Goal: Complete application form: Complete application form

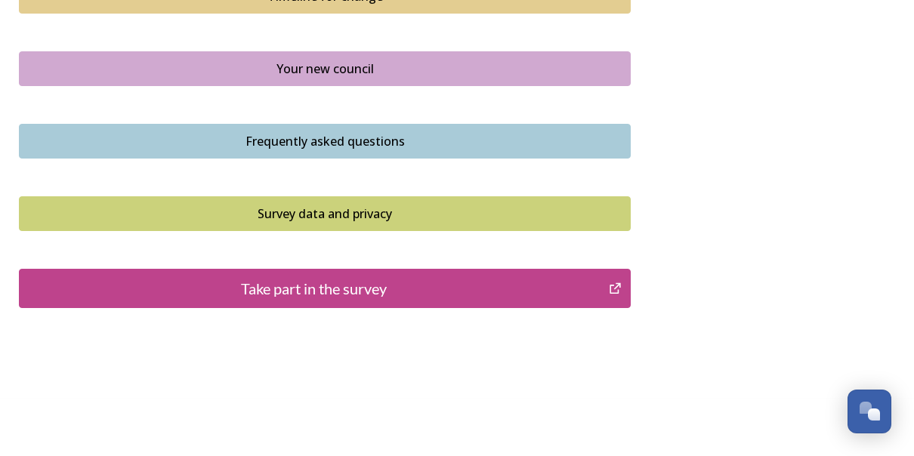
scroll to position [1164, 0]
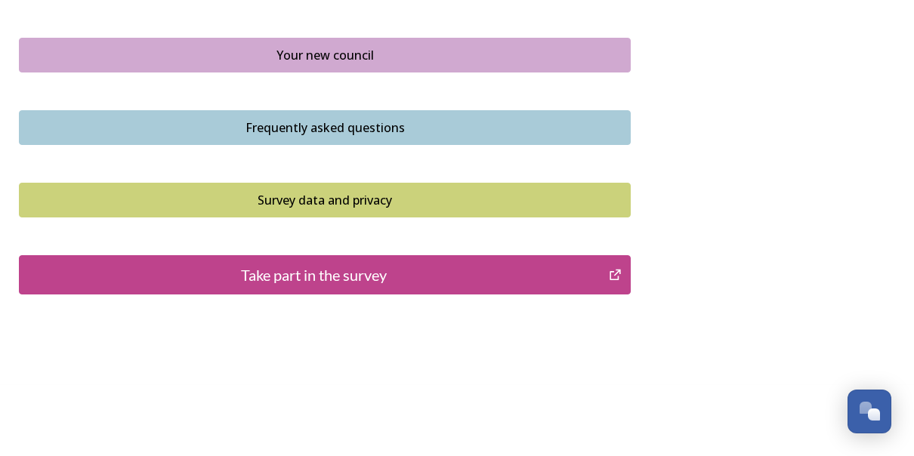
click at [411, 271] on div "Take part in the survey" at bounding box center [313, 275] width 573 height 23
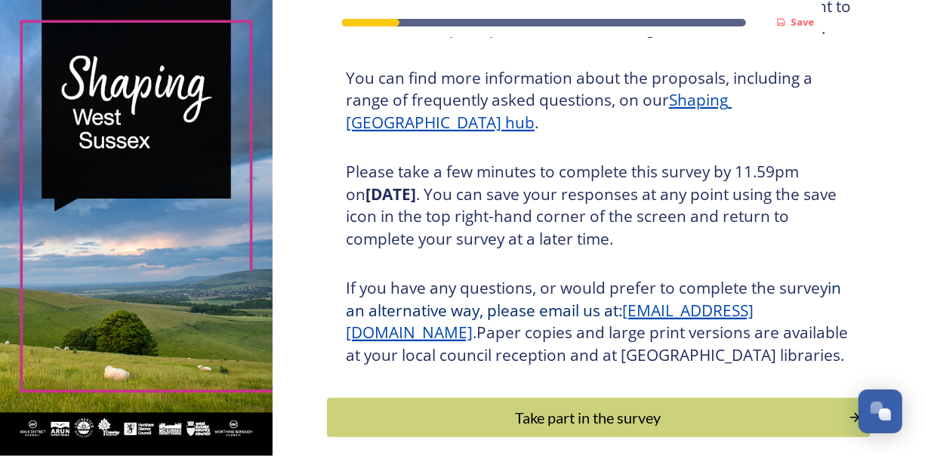
scroll to position [269, 0]
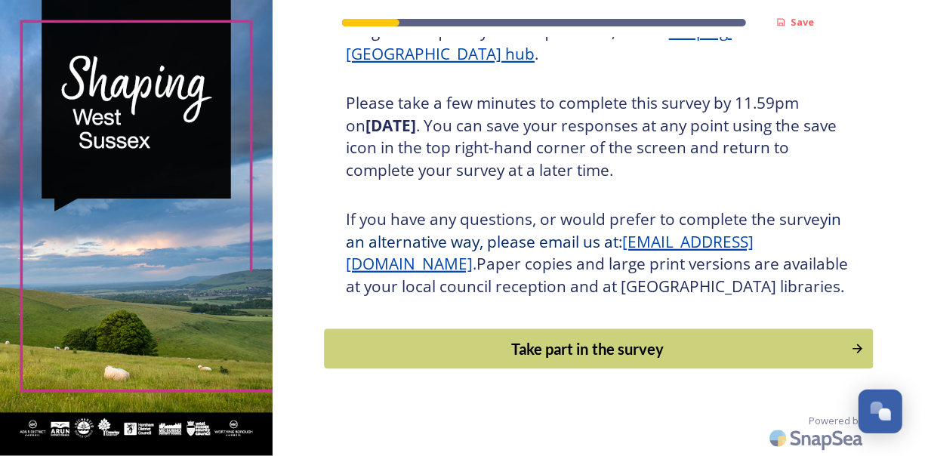
click at [772, 350] on div "Take part in the survey" at bounding box center [587, 349] width 510 height 23
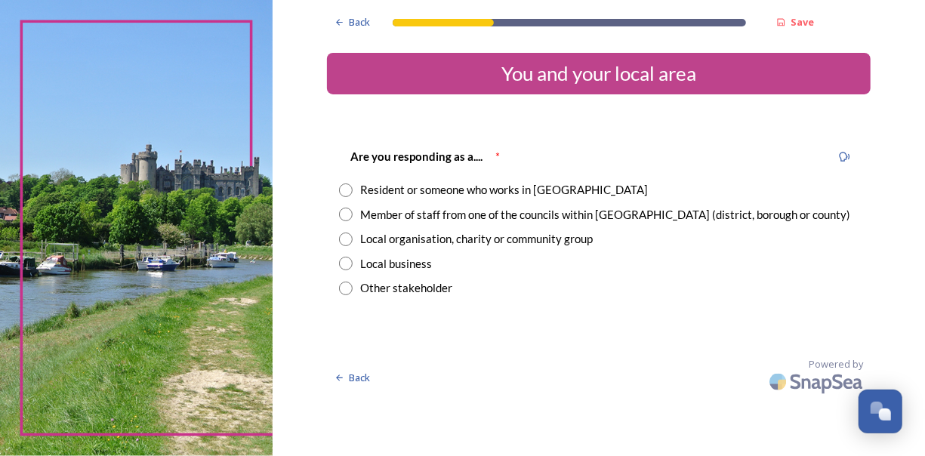
click at [352, 190] on input "radio" at bounding box center [346, 190] width 14 height 14
radio input "true"
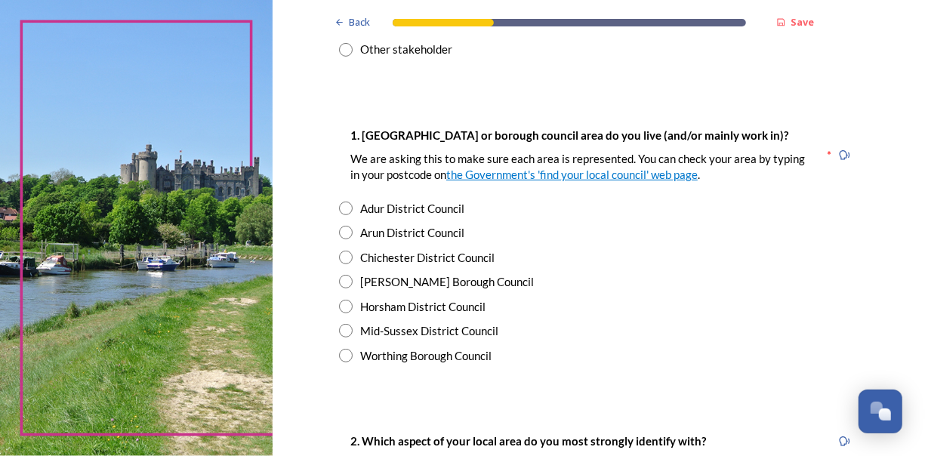
scroll to position [239, 0]
click at [339, 257] on input "radio" at bounding box center [346, 258] width 14 height 14
radio input "true"
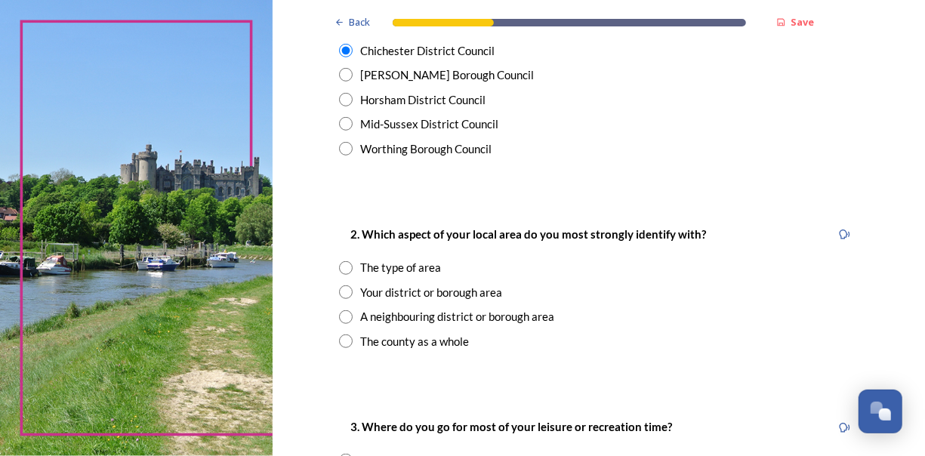
scroll to position [447, 0]
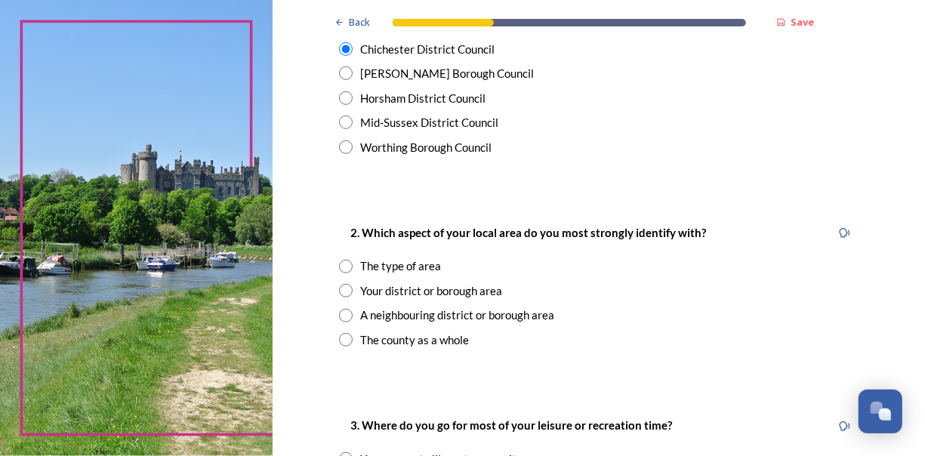
click at [344, 270] on input "radio" at bounding box center [346, 267] width 14 height 14
radio input "true"
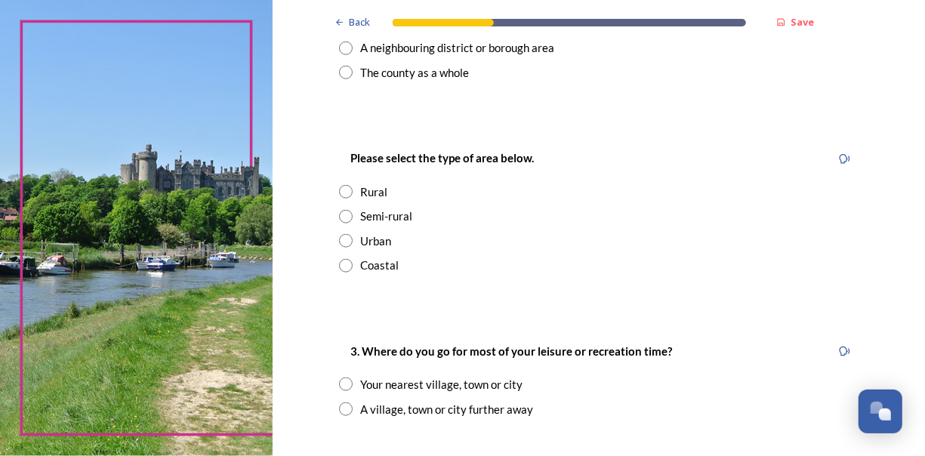
scroll to position [726, 0]
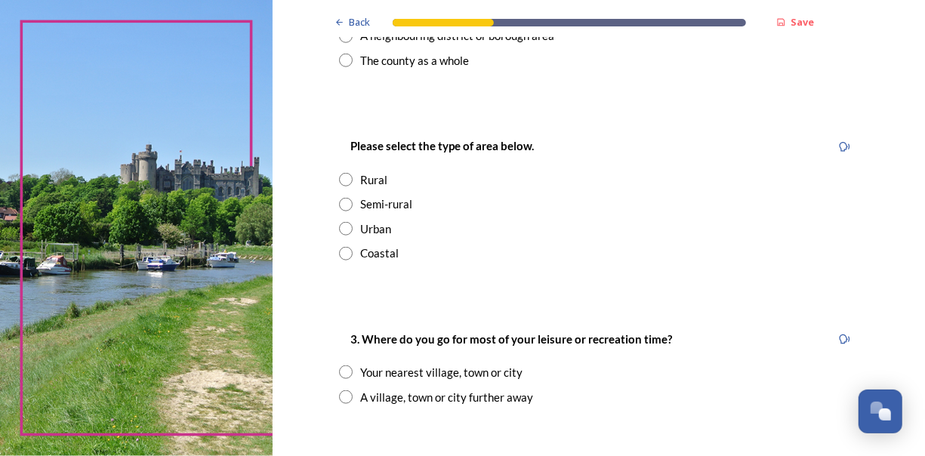
click at [341, 233] on input "radio" at bounding box center [346, 229] width 14 height 14
radio input "true"
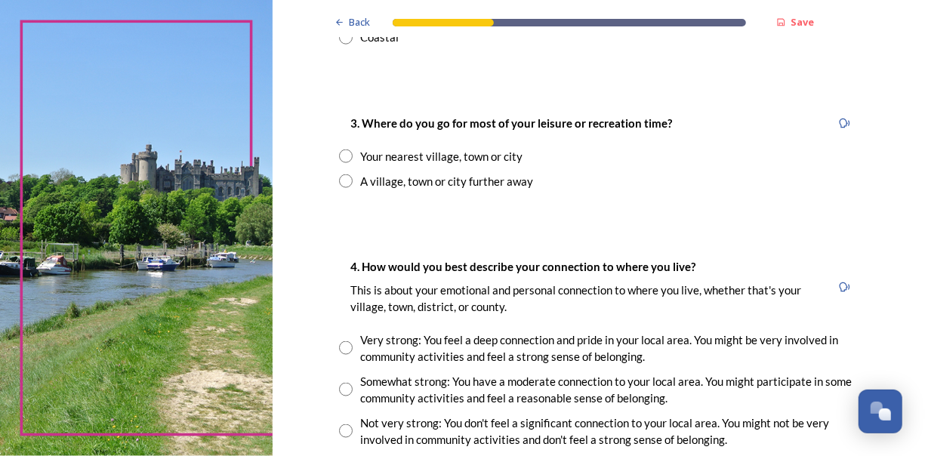
scroll to position [942, 0]
click at [341, 160] on input "radio" at bounding box center [346, 157] width 14 height 14
radio input "true"
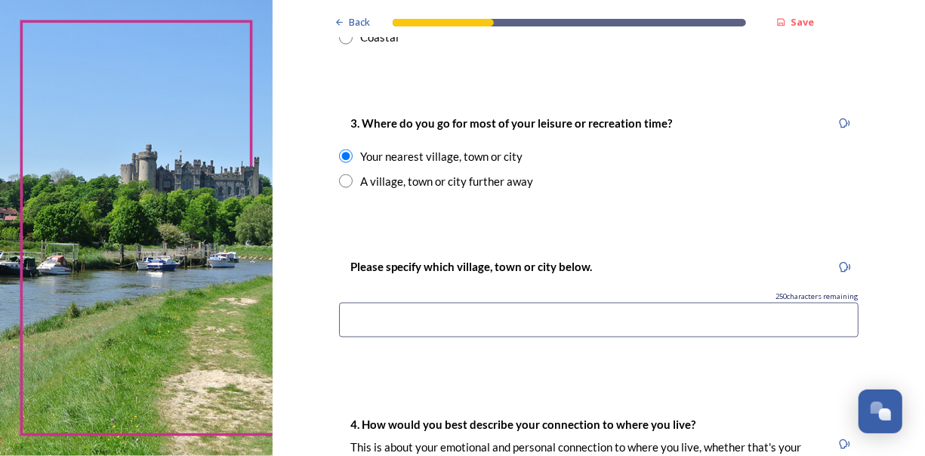
click at [391, 313] on input at bounding box center [599, 320] width 520 height 35
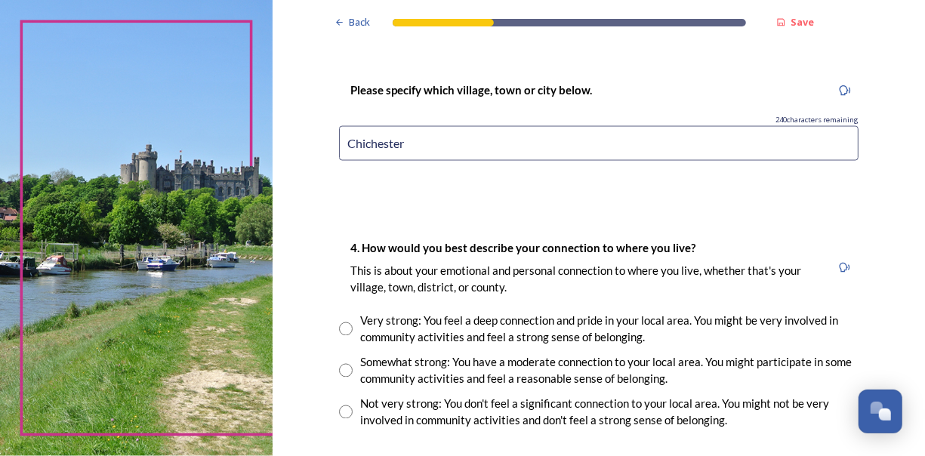
scroll to position [1131, 0]
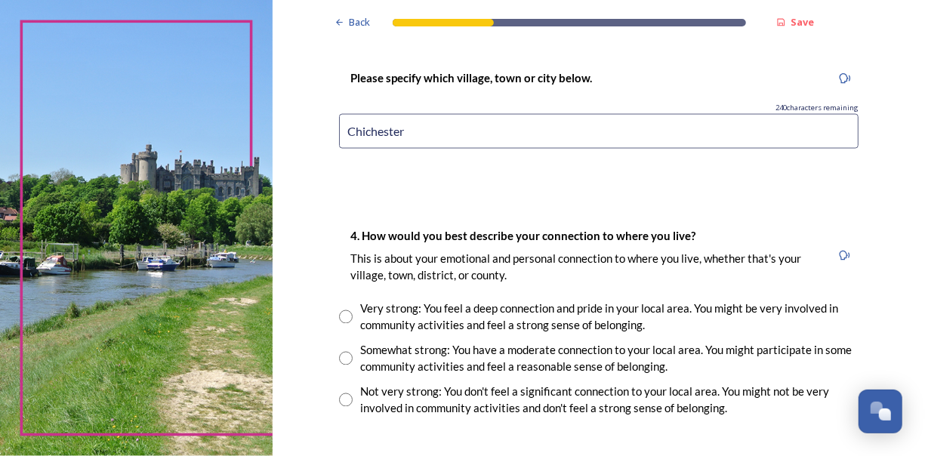
type input "Chichester"
click at [360, 362] on div "Somewhat strong: You have a moderate connection to your local area. You might p…" at bounding box center [609, 359] width 498 height 34
radio input "true"
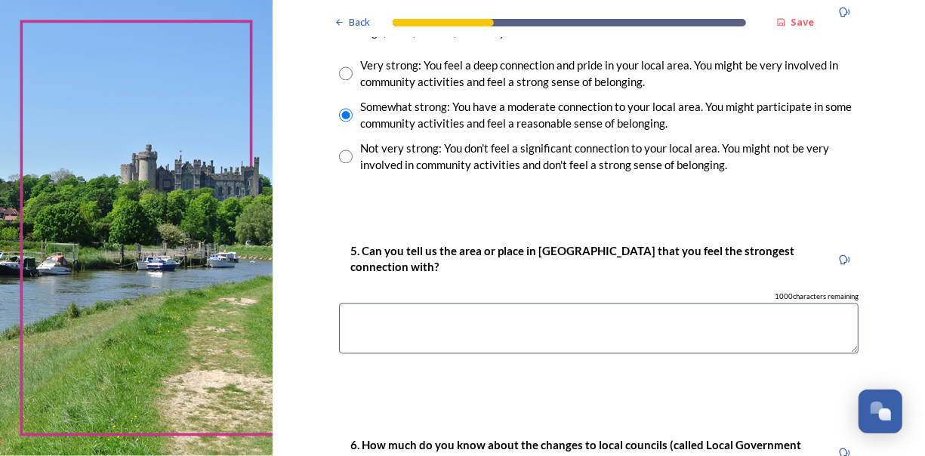
scroll to position [1380, 0]
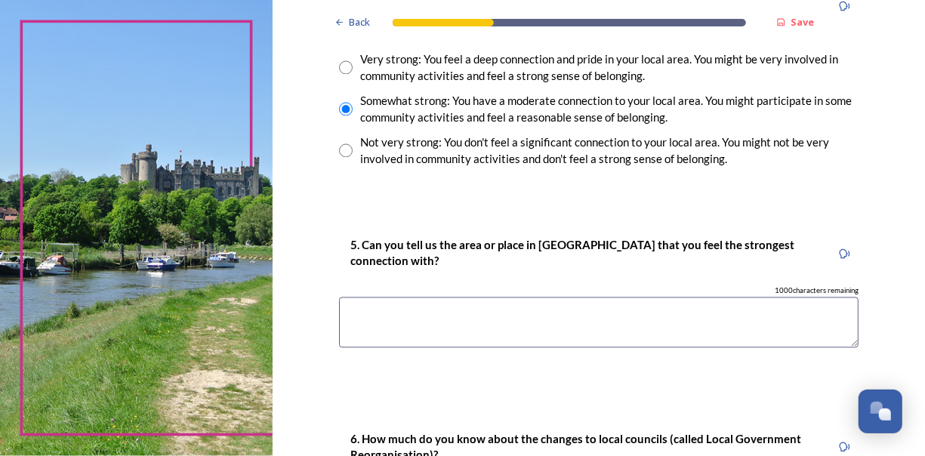
click at [637, 318] on textarea at bounding box center [599, 323] width 520 height 51
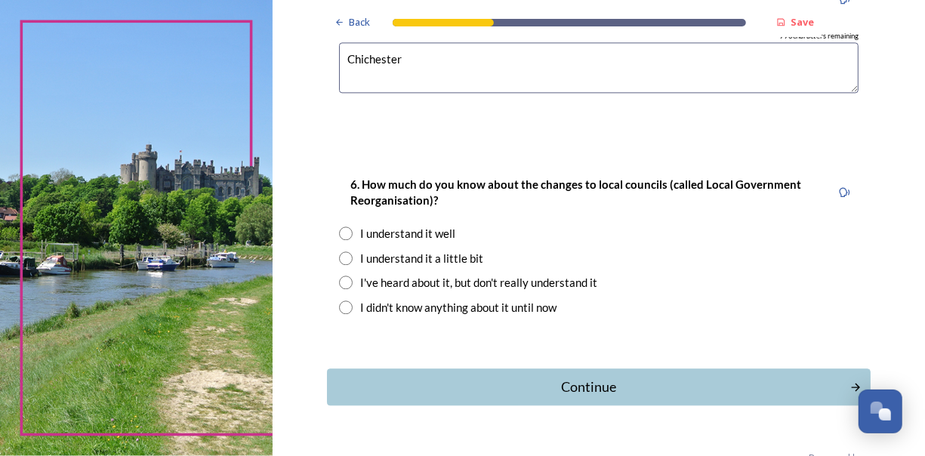
scroll to position [1671, 0]
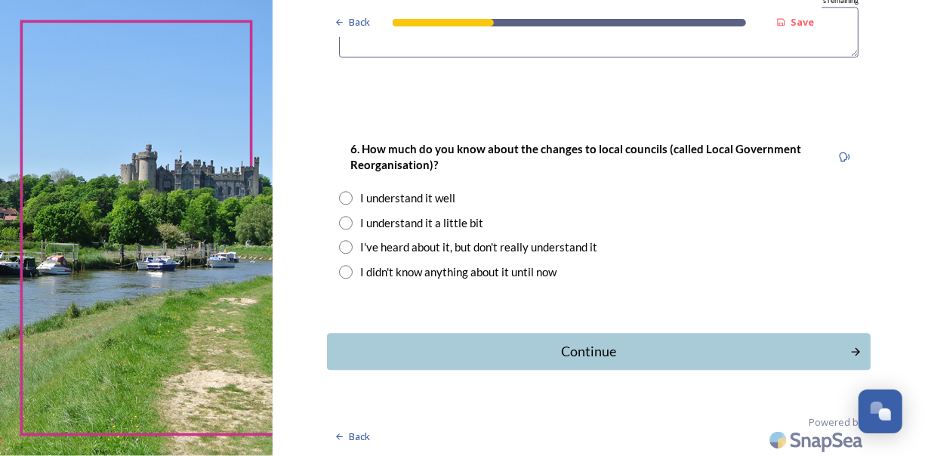
type textarea "Chichester"
click at [343, 223] on input "radio" at bounding box center [346, 223] width 14 height 14
radio input "true"
click at [627, 355] on div "Continue" at bounding box center [587, 351] width 511 height 20
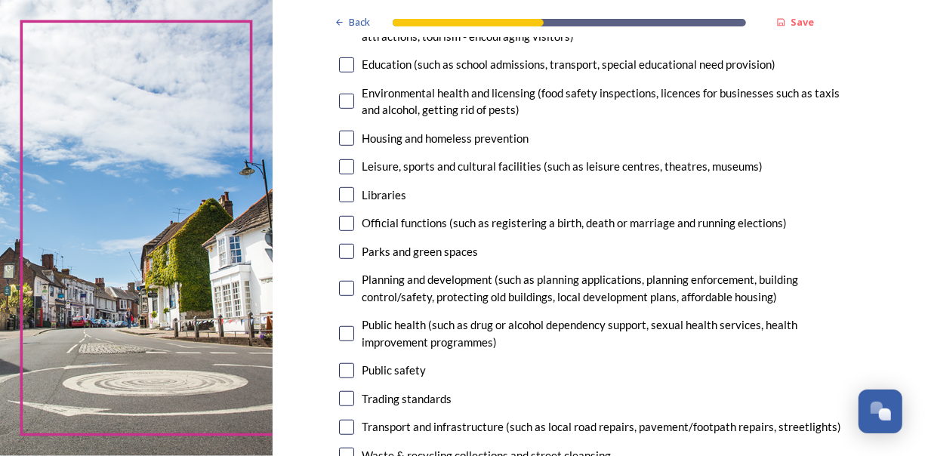
scroll to position [336, 0]
click at [343, 199] on input "checkbox" at bounding box center [346, 194] width 15 height 15
checkbox input "true"
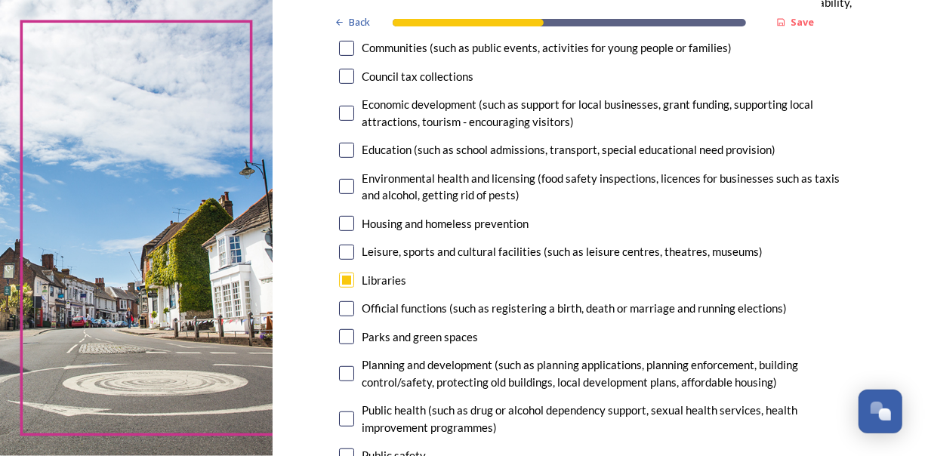
scroll to position [249, 0]
click at [348, 154] on input "checkbox" at bounding box center [346, 150] width 15 height 15
checkbox input "true"
click at [342, 51] on input "checkbox" at bounding box center [346, 49] width 15 height 15
checkbox input "true"
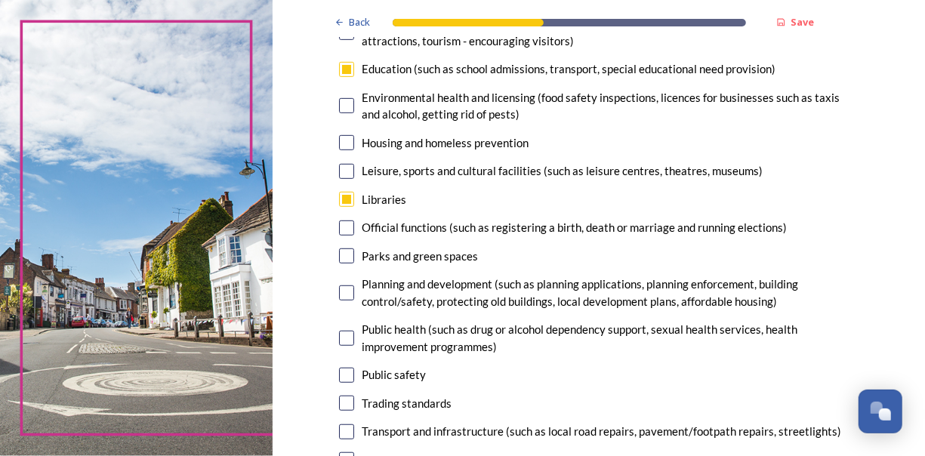
scroll to position [334, 0]
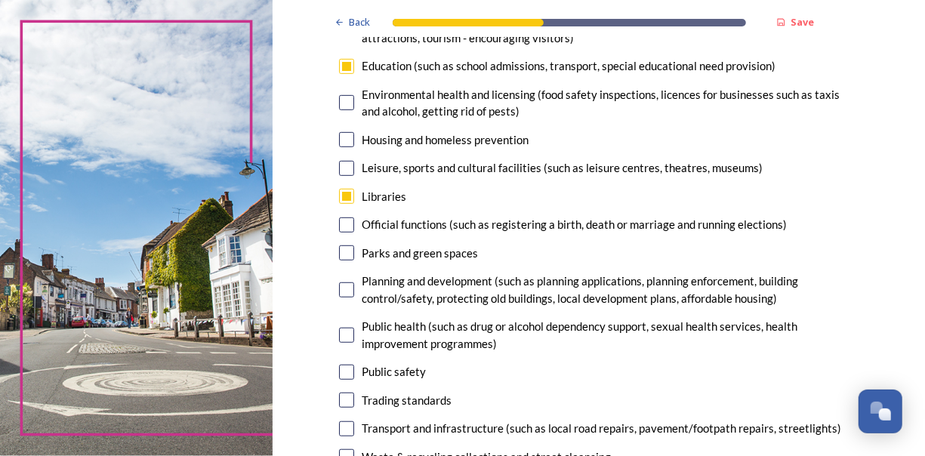
click at [344, 256] on input "checkbox" at bounding box center [346, 252] width 15 height 15
checkbox input "true"
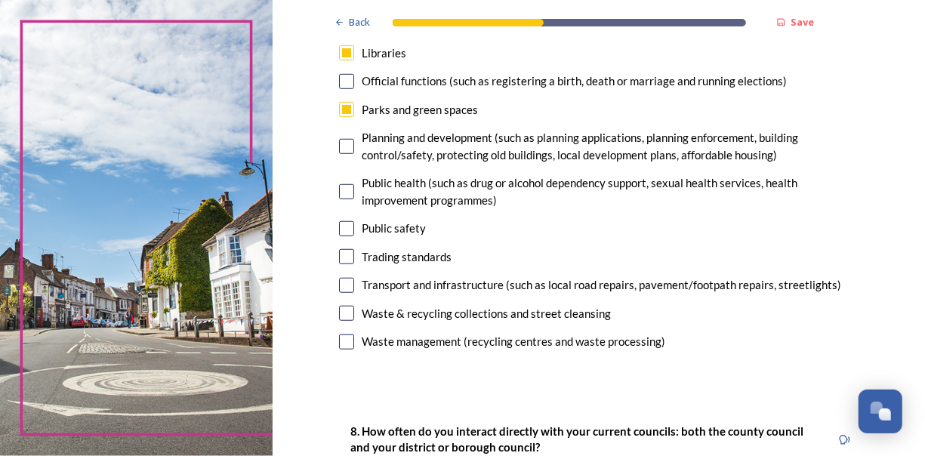
scroll to position [477, 0]
click at [348, 195] on input "checkbox" at bounding box center [346, 191] width 15 height 15
checkbox input "true"
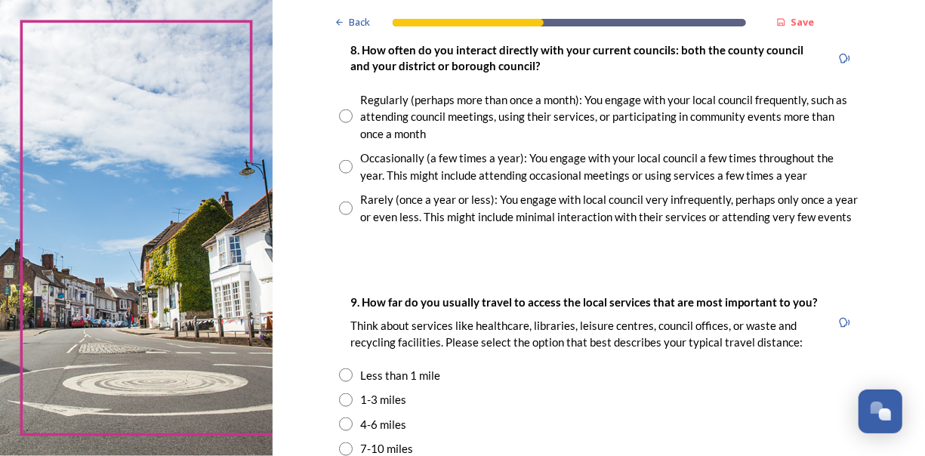
scroll to position [859, 0]
click at [344, 206] on input "radio" at bounding box center [346, 208] width 14 height 14
radio input "true"
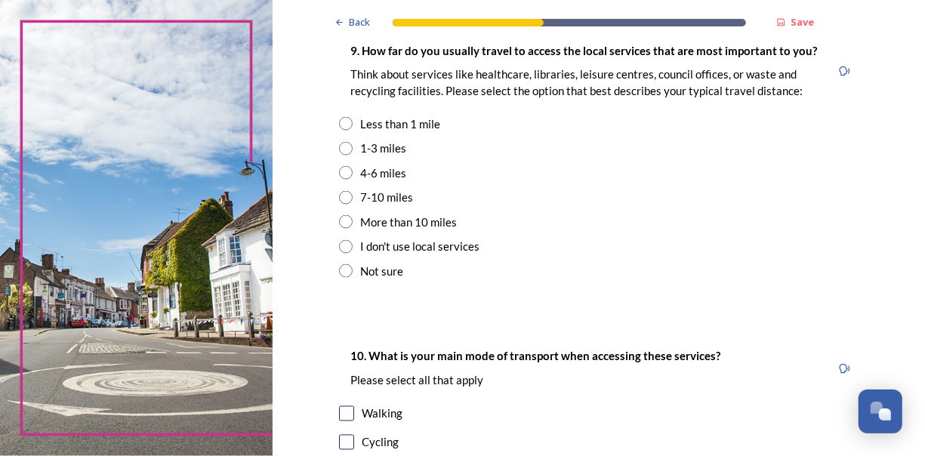
scroll to position [1110, 0]
click at [345, 151] on input "radio" at bounding box center [346, 149] width 14 height 14
radio input "true"
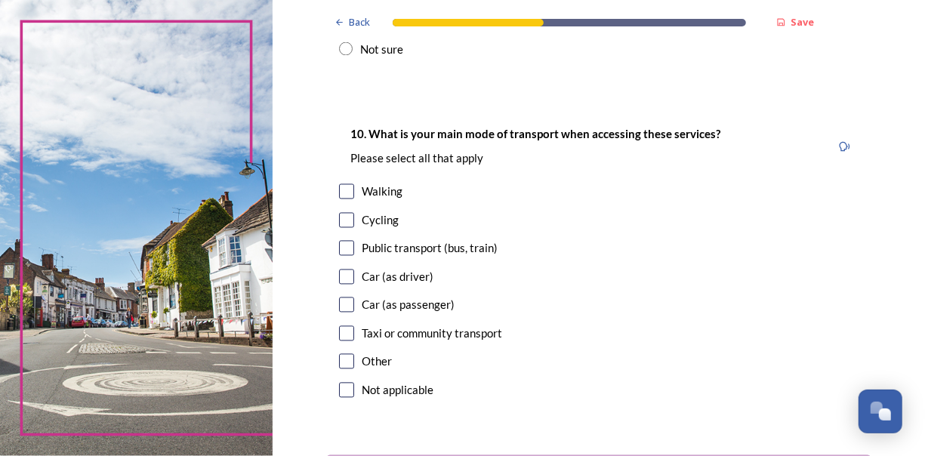
scroll to position [1338, 0]
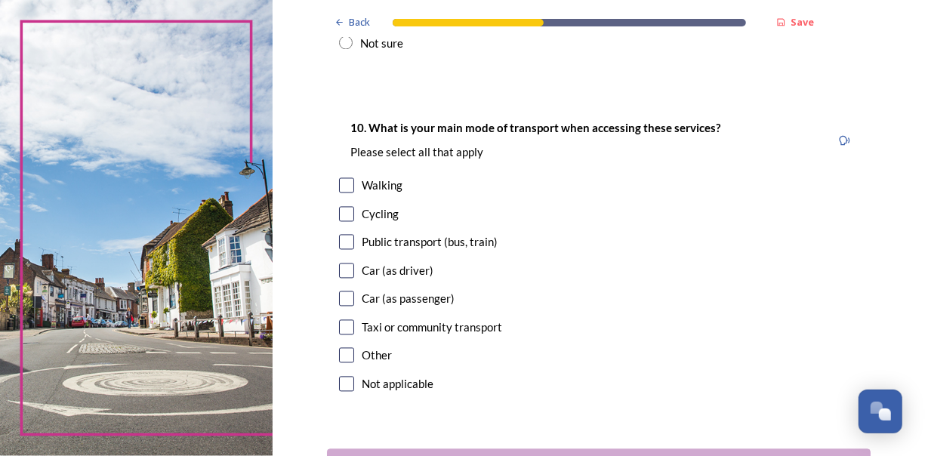
click at [344, 275] on input "checkbox" at bounding box center [346, 271] width 15 height 15
checkbox input "true"
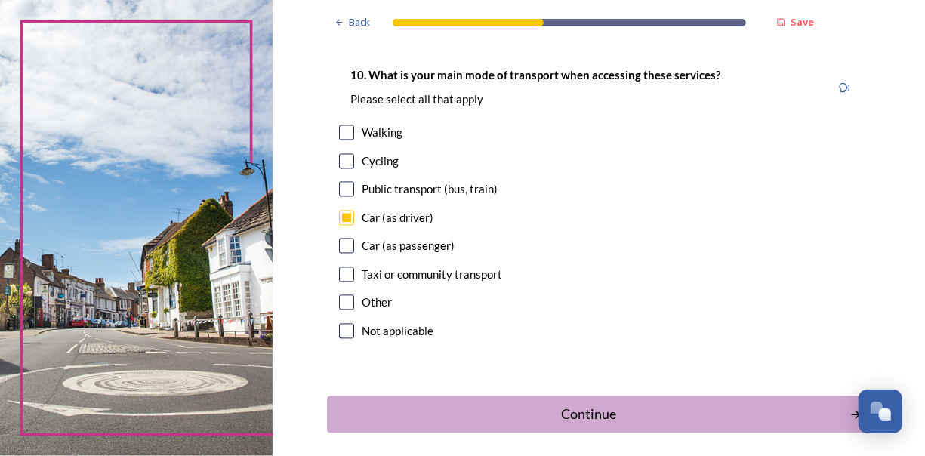
scroll to position [1393, 0]
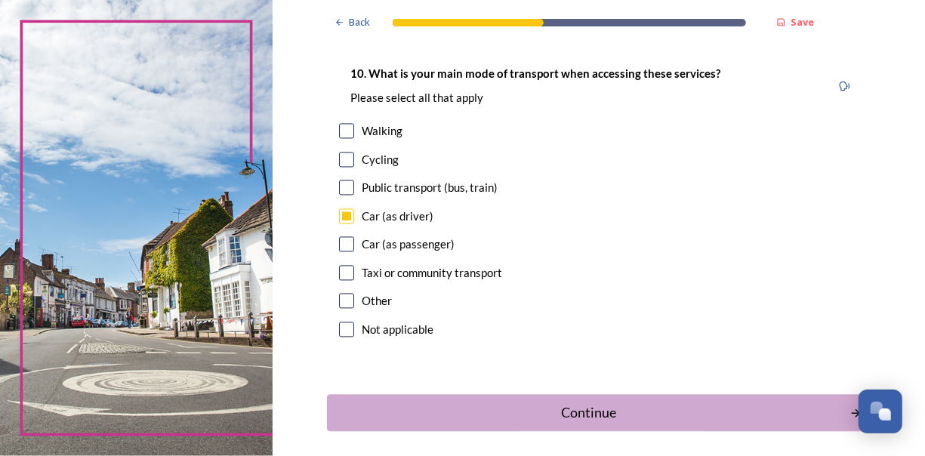
click at [340, 155] on input "checkbox" at bounding box center [346, 159] width 15 height 15
checkbox input "true"
click at [346, 132] on input "checkbox" at bounding box center [346, 130] width 15 height 15
checkbox input "true"
click at [683, 414] on div "Continue" at bounding box center [587, 412] width 511 height 20
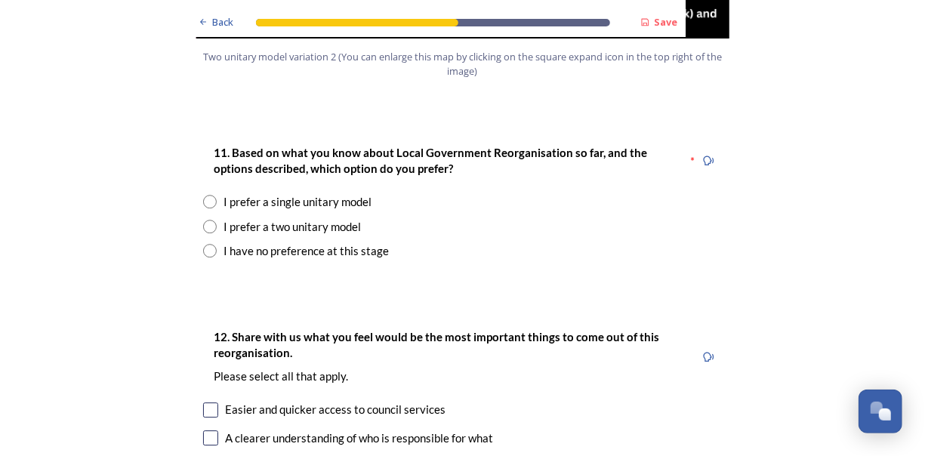
scroll to position [1975, 0]
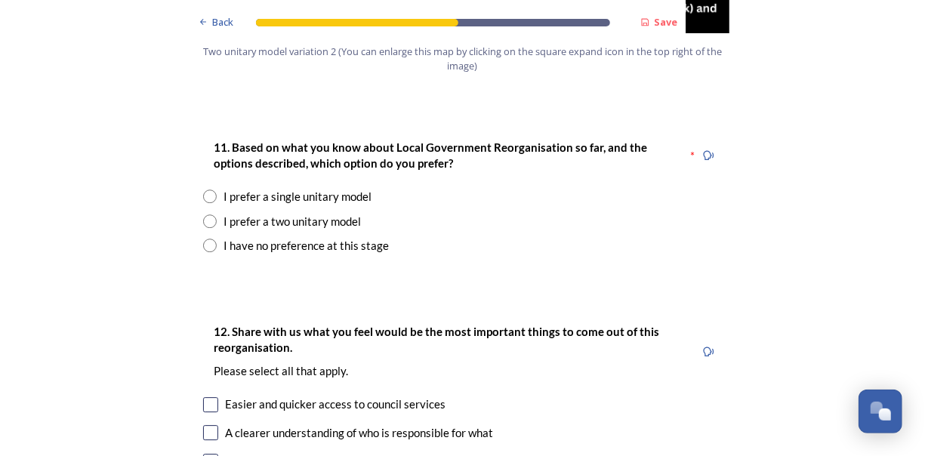
click at [207, 190] on input "radio" at bounding box center [210, 197] width 14 height 14
radio input "true"
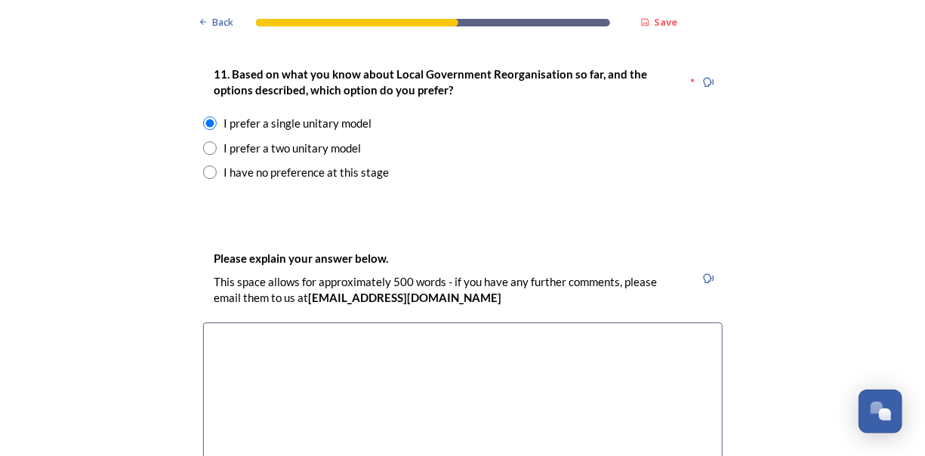
scroll to position [2049, 0]
click at [452, 322] on textarea at bounding box center [463, 407] width 520 height 170
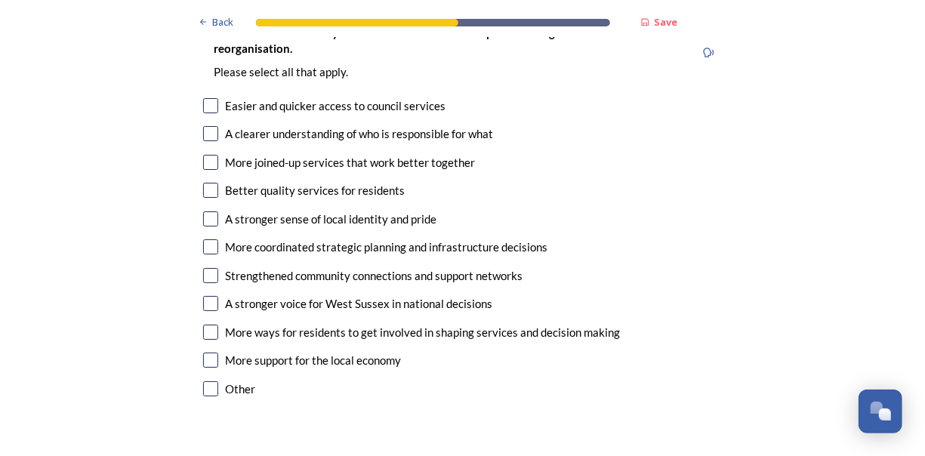
scroll to position [2601, 0]
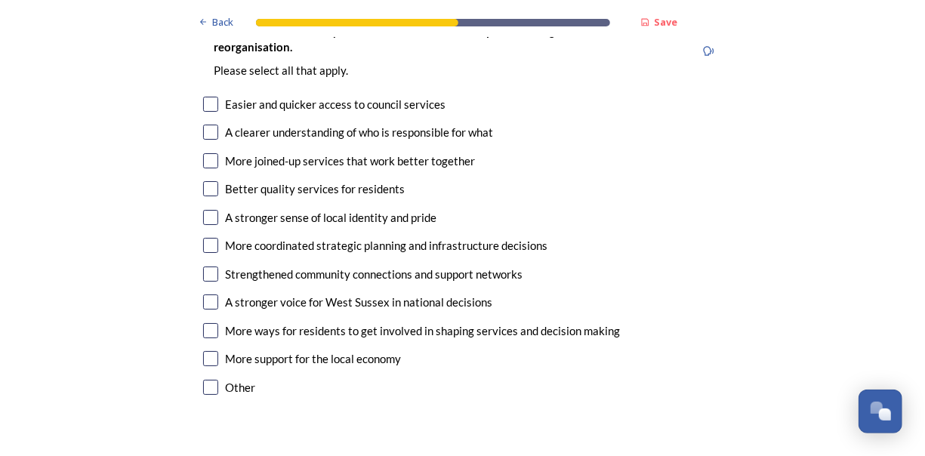
type textarea "I think a county identity is important to show cohesion of services so it doesn…"
click at [208, 153] on input "checkbox" at bounding box center [210, 160] width 15 height 15
checkbox input "true"
click at [226, 180] on div "Better quality services for residents" at bounding box center [316, 188] width 180 height 17
checkbox input "true"
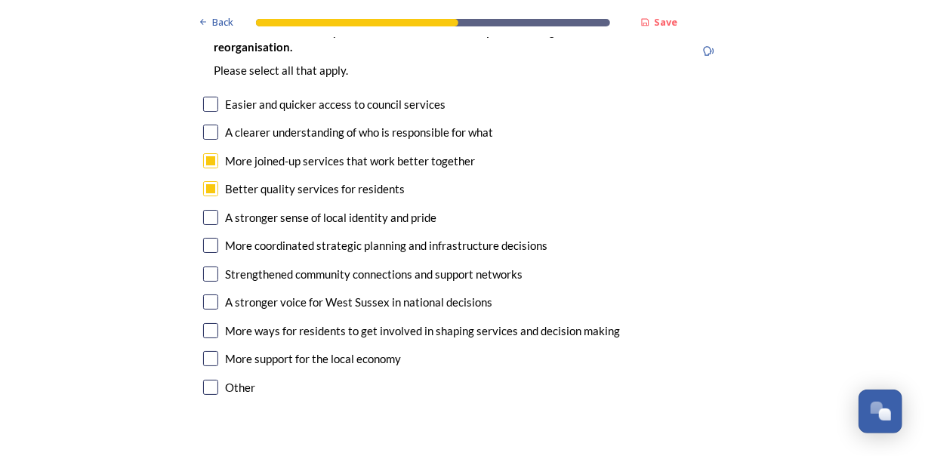
click at [211, 210] on input "checkbox" at bounding box center [210, 217] width 15 height 15
checkbox input "true"
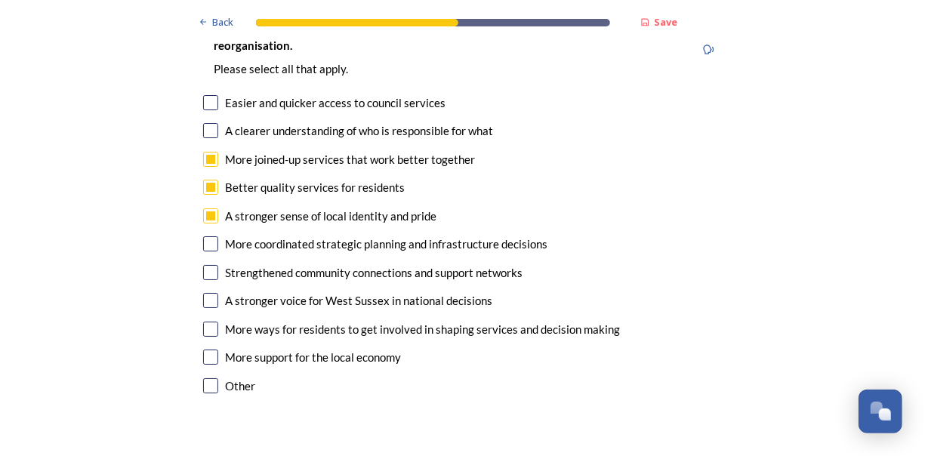
click at [226, 94] on div "Easier and quicker access to council services" at bounding box center [336, 102] width 220 height 17
checkbox input "true"
click at [204, 293] on input "checkbox" at bounding box center [210, 300] width 15 height 15
checkbox input "true"
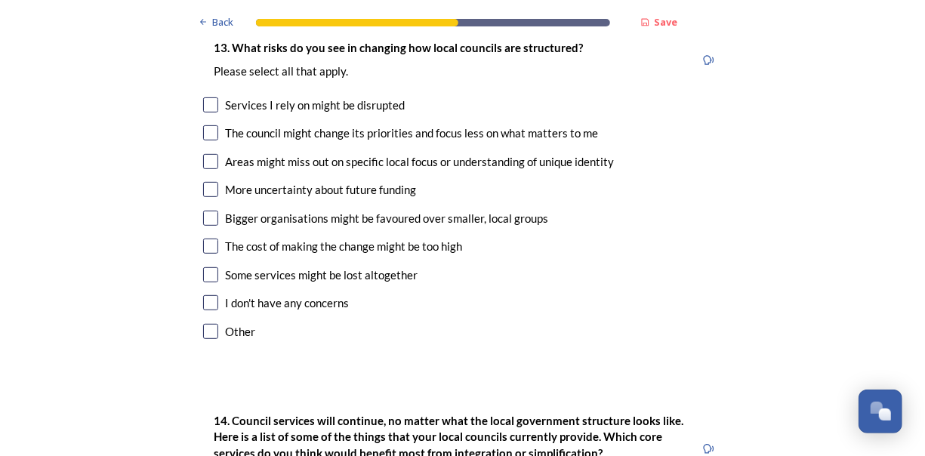
scroll to position [3032, 0]
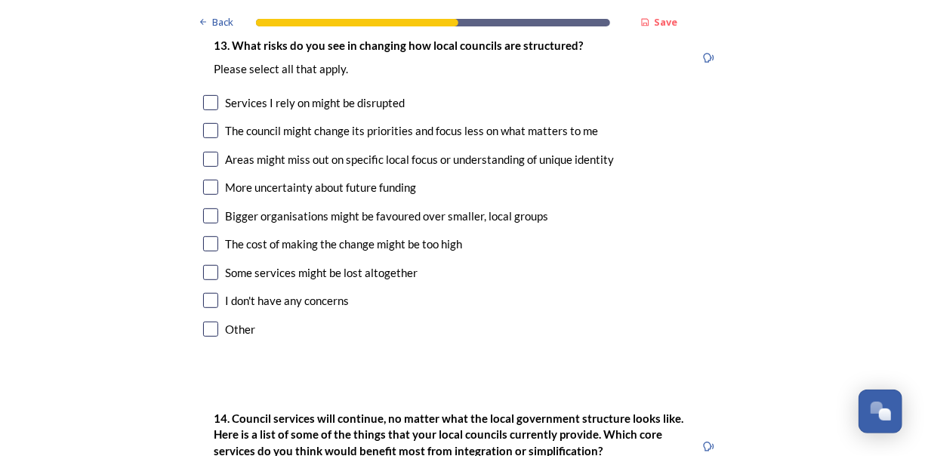
click at [209, 152] on input "checkbox" at bounding box center [210, 159] width 15 height 15
checkbox input "true"
click at [210, 236] on input "checkbox" at bounding box center [210, 243] width 15 height 15
checkbox input "true"
click at [210, 265] on input "checkbox" at bounding box center [210, 272] width 15 height 15
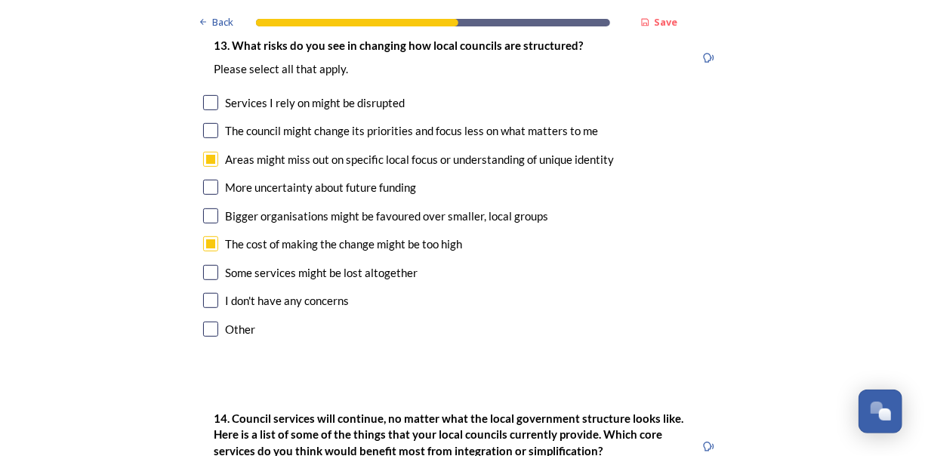
checkbox input "true"
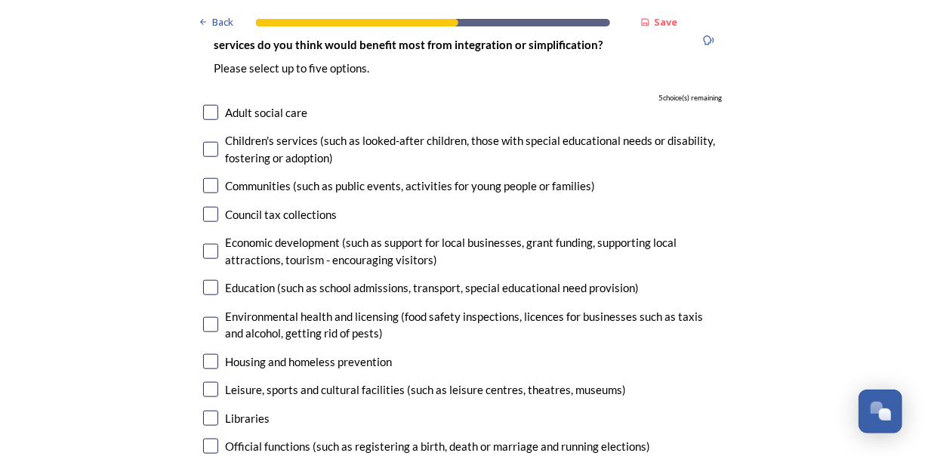
scroll to position [3440, 0]
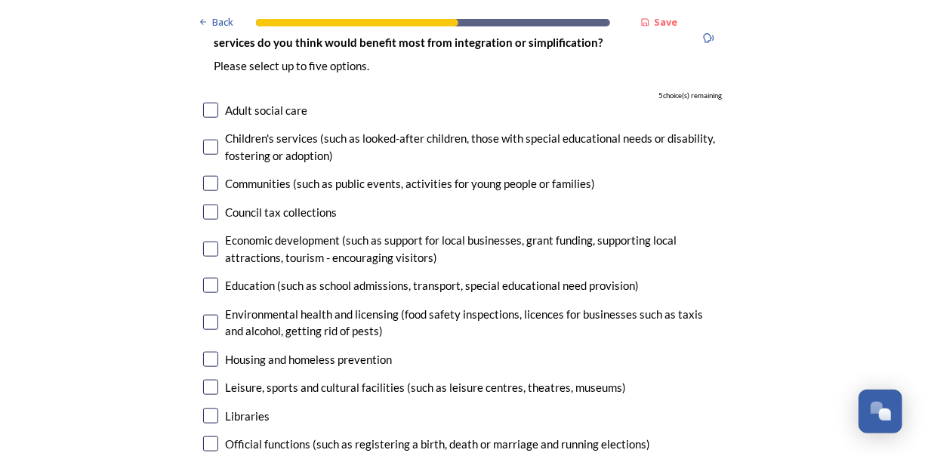
click at [203, 103] on input "checkbox" at bounding box center [210, 110] width 15 height 15
checkbox input "true"
click at [226, 130] on div "Children's services (such as looked-after children, those with special educatio…" at bounding box center [474, 147] width 497 height 34
checkbox input "true"
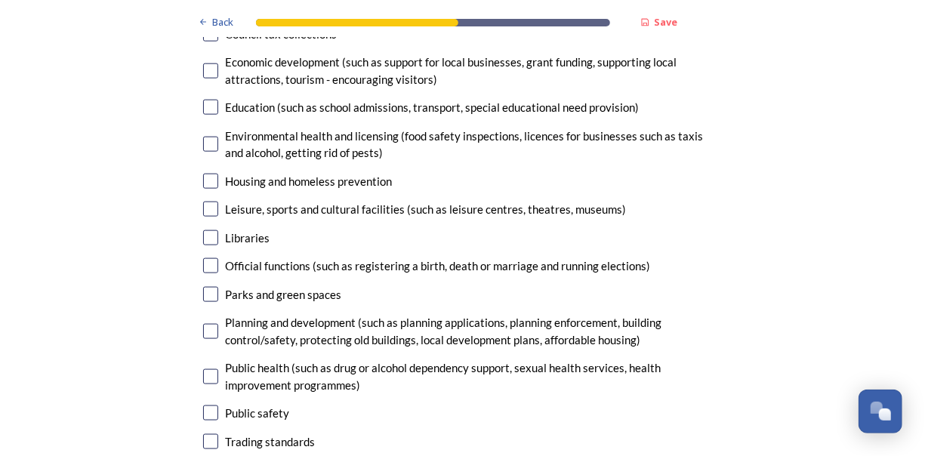
scroll to position [3621, 0]
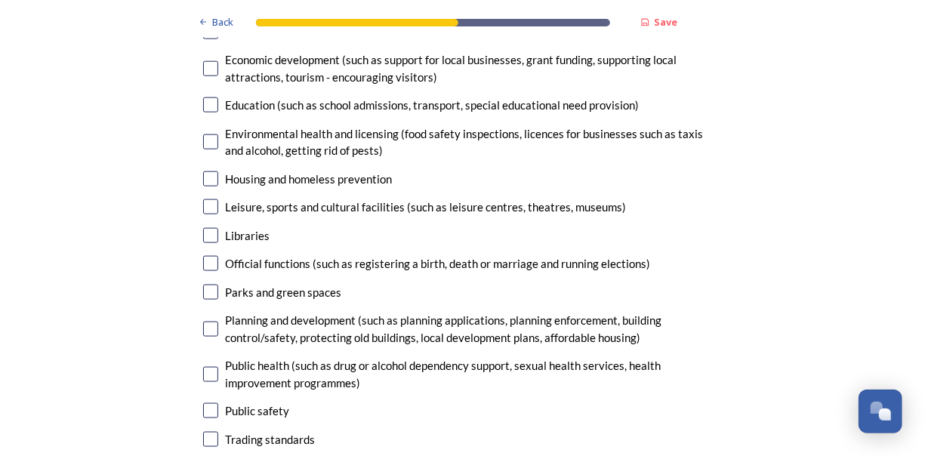
click at [208, 322] on input "checkbox" at bounding box center [210, 329] width 15 height 15
checkbox input "true"
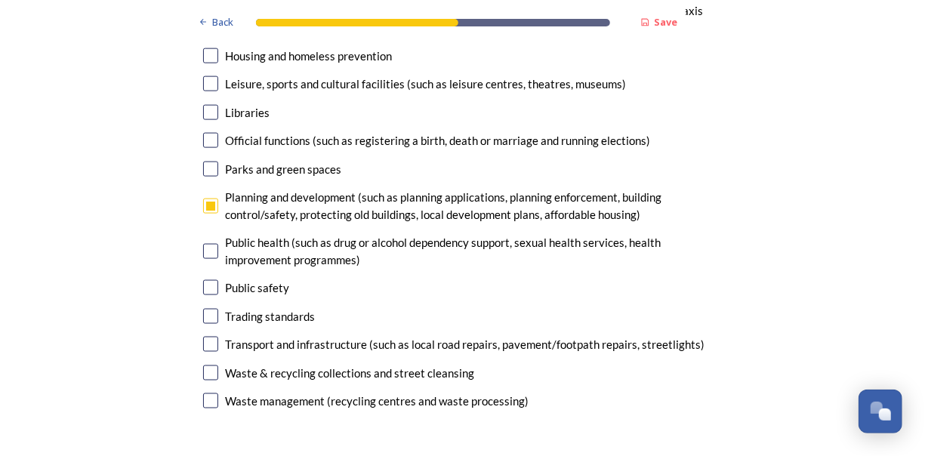
scroll to position [3756, 0]
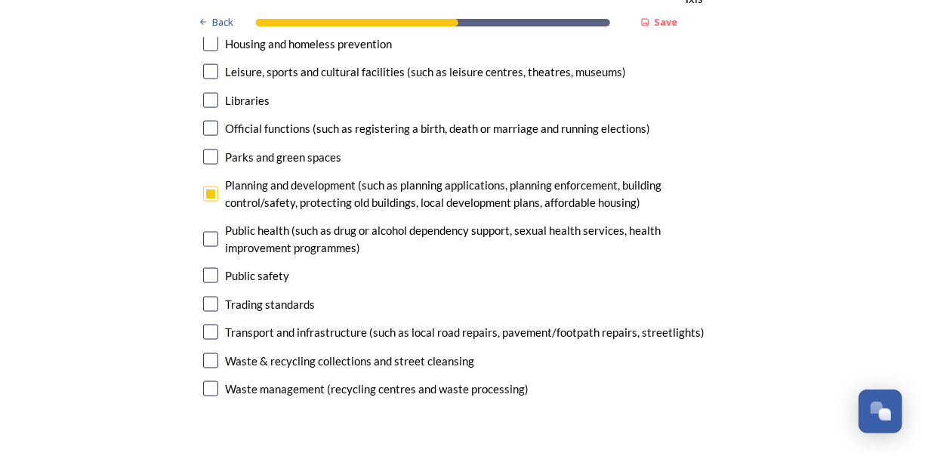
click at [208, 232] on input "checkbox" at bounding box center [210, 239] width 15 height 15
checkbox input "true"
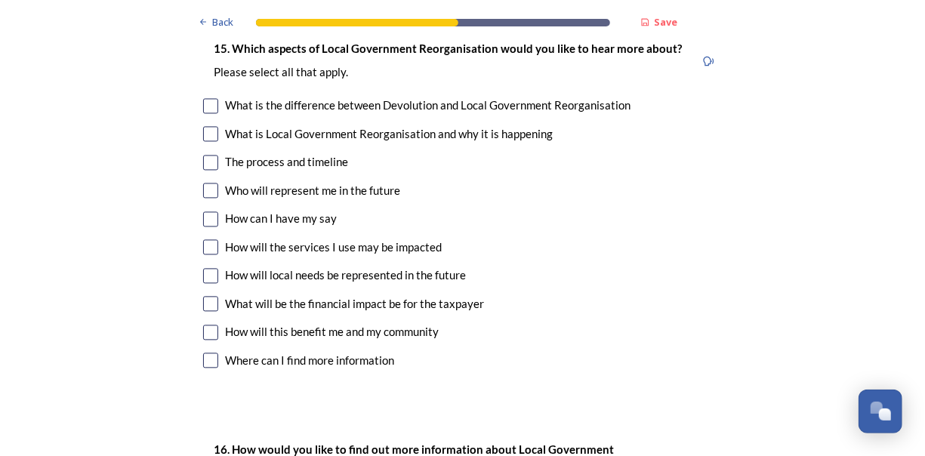
scroll to position [4188, 0]
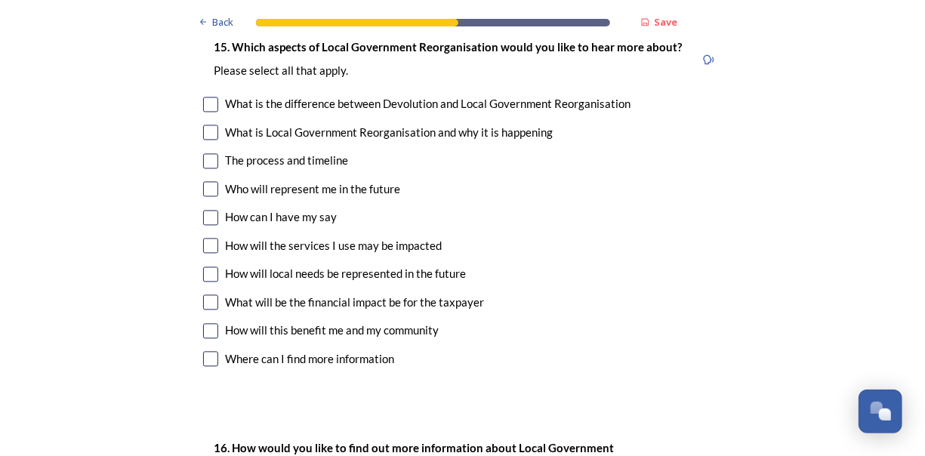
click at [210, 323] on input "checkbox" at bounding box center [210, 330] width 15 height 15
checkbox input "true"
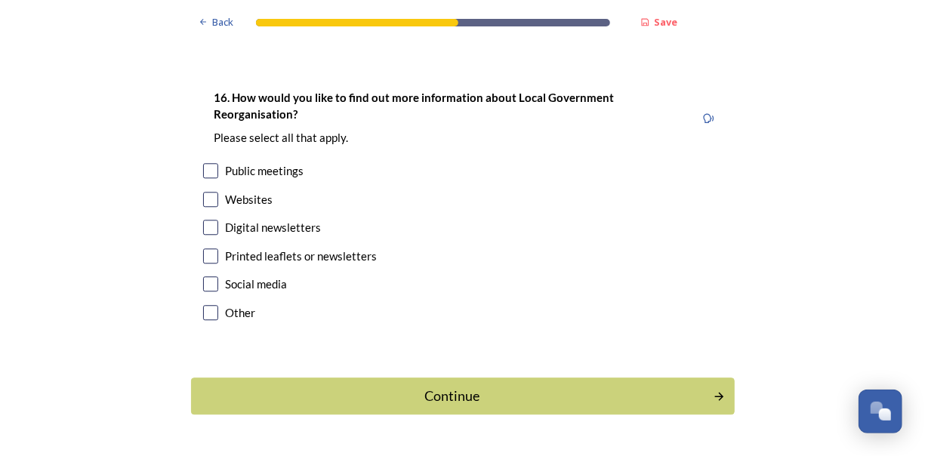
scroll to position [4539, 0]
click at [206, 276] on input "checkbox" at bounding box center [210, 283] width 15 height 15
checkbox input "true"
click at [205, 248] on input "checkbox" at bounding box center [210, 255] width 15 height 15
checkbox input "true"
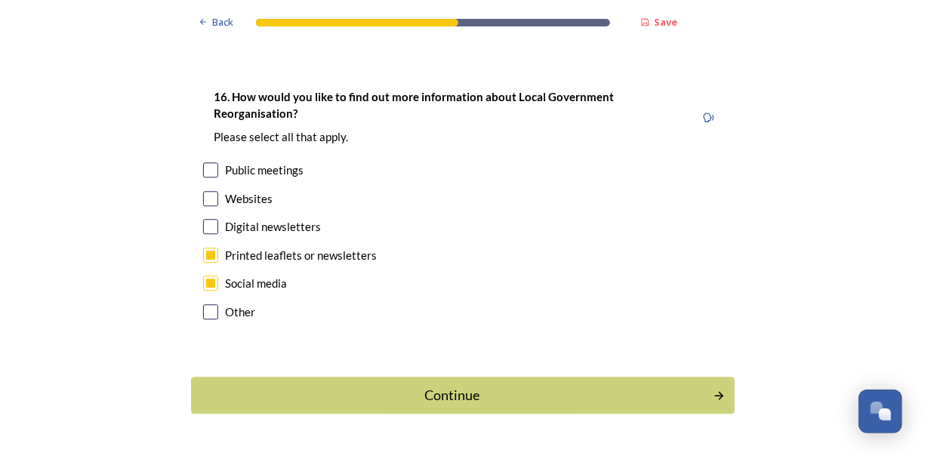
click at [571, 385] on div "Continue" at bounding box center [452, 395] width 507 height 20
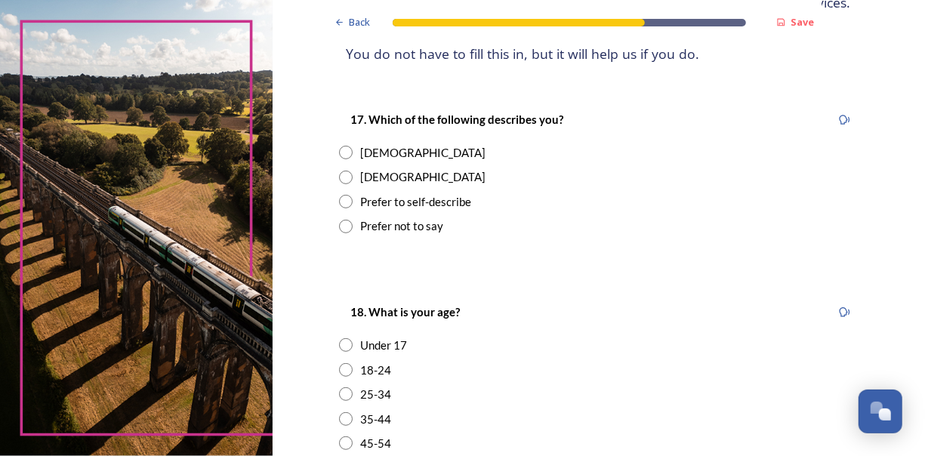
scroll to position [213, 0]
click at [346, 155] on input "radio" at bounding box center [346, 152] width 14 height 14
radio input "true"
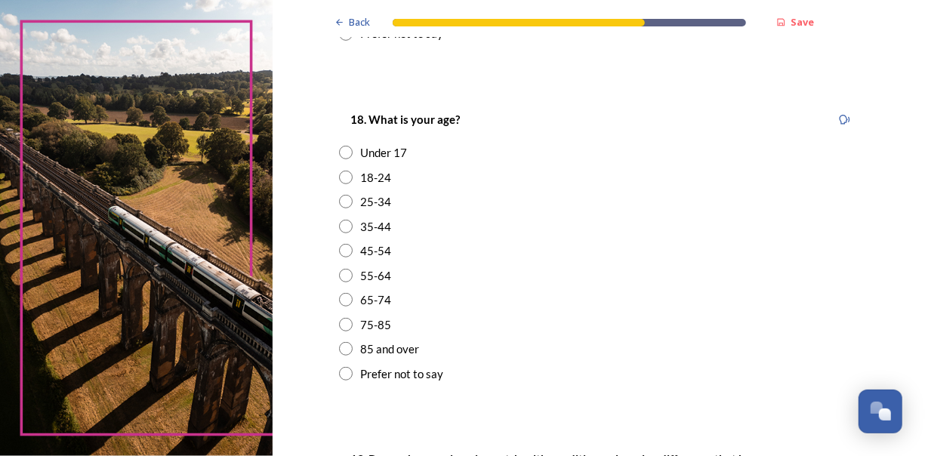
scroll to position [412, 0]
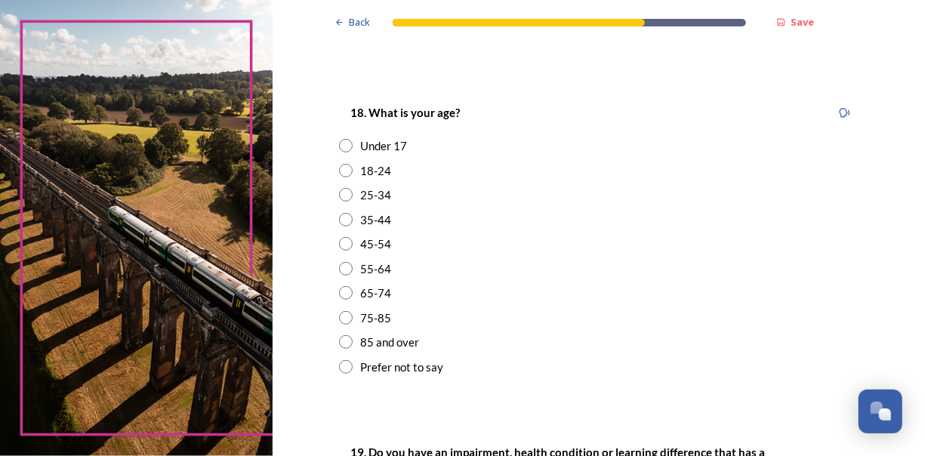
click at [343, 248] on input "radio" at bounding box center [346, 244] width 14 height 14
radio input "true"
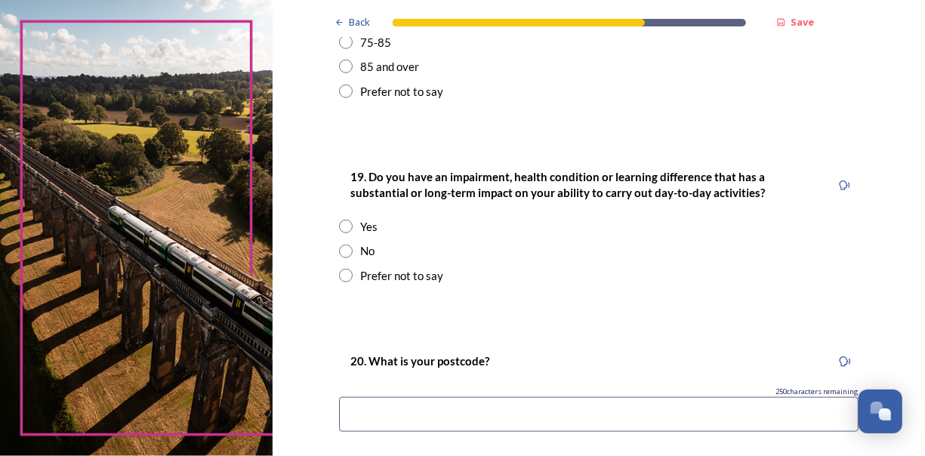
scroll to position [693, 0]
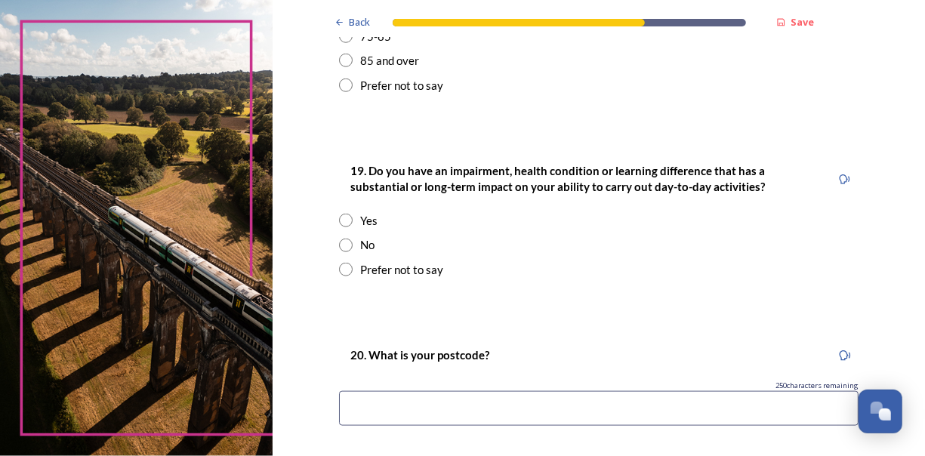
click at [360, 275] on div "Prefer not to say" at bounding box center [401, 269] width 83 height 17
radio input "true"
click at [343, 247] on input "radio" at bounding box center [346, 246] width 14 height 14
radio input "true"
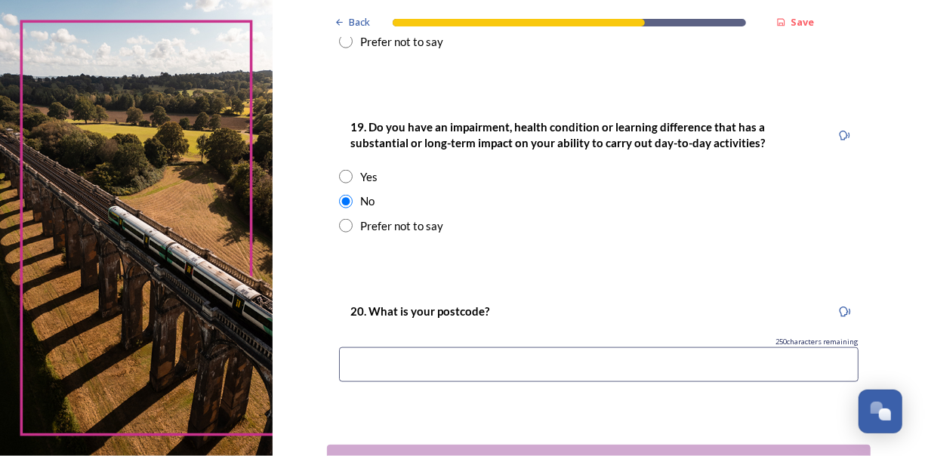
scroll to position [849, 0]
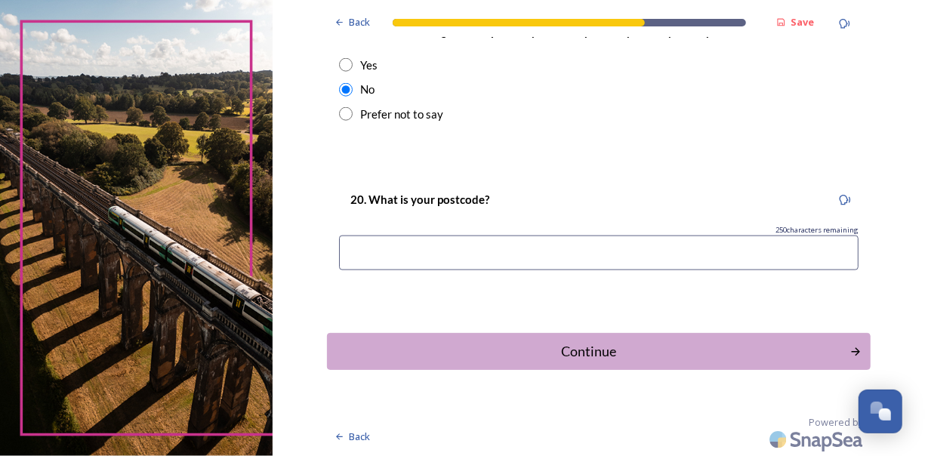
click at [657, 254] on input at bounding box center [599, 253] width 520 height 35
type input "PO19"
click at [630, 351] on div "Continue" at bounding box center [587, 351] width 511 height 20
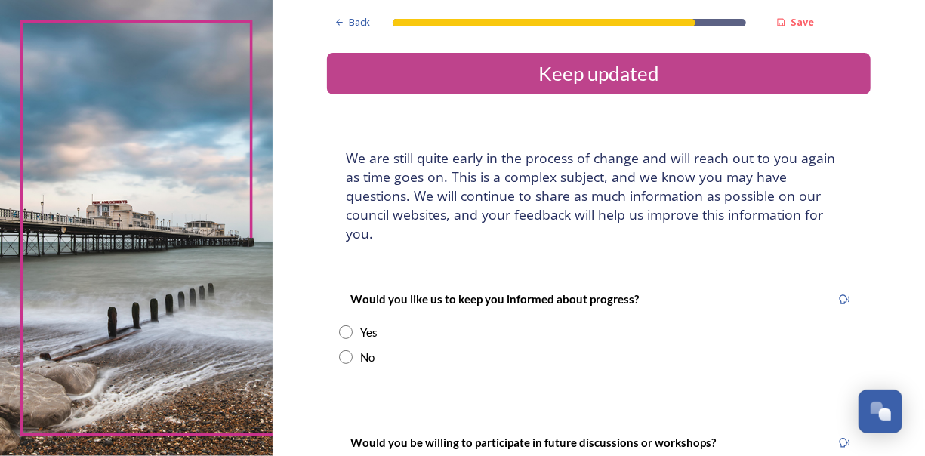
click at [344, 350] on input "radio" at bounding box center [346, 357] width 14 height 14
radio input "true"
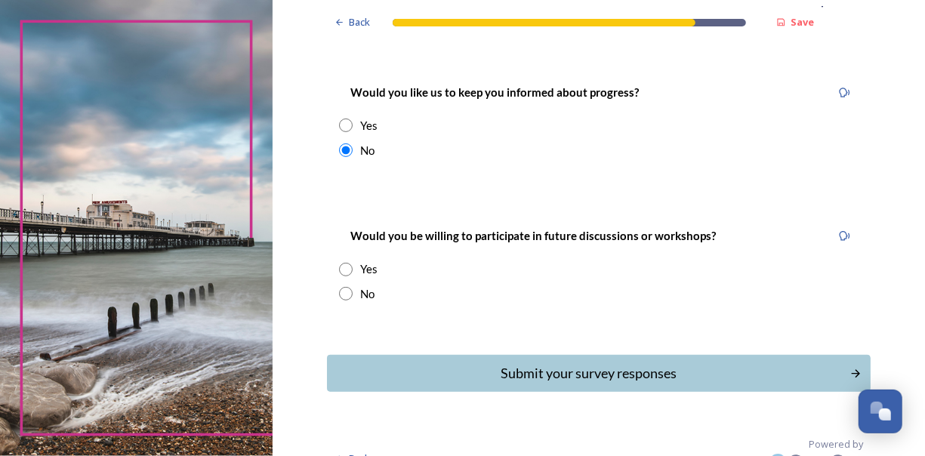
scroll to position [211, 0]
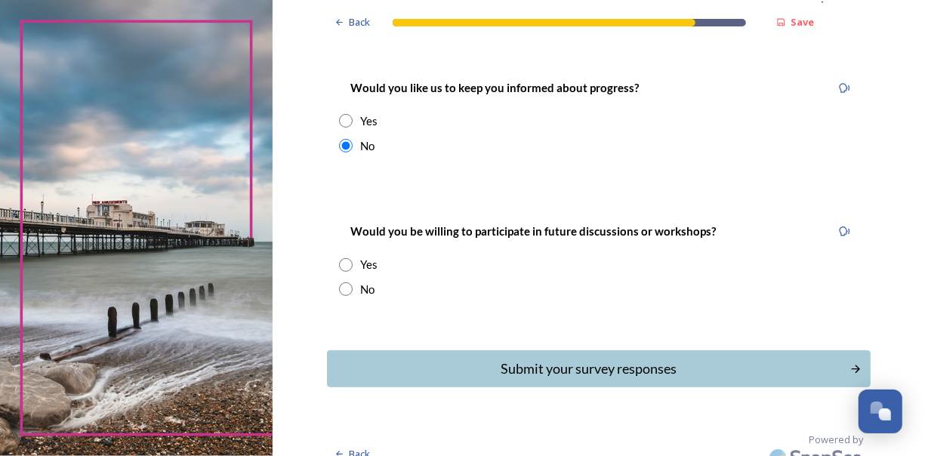
click at [344, 282] on input "radio" at bounding box center [346, 289] width 14 height 14
radio input "true"
click at [663, 359] on div "Submit your survey responses" at bounding box center [588, 369] width 507 height 20
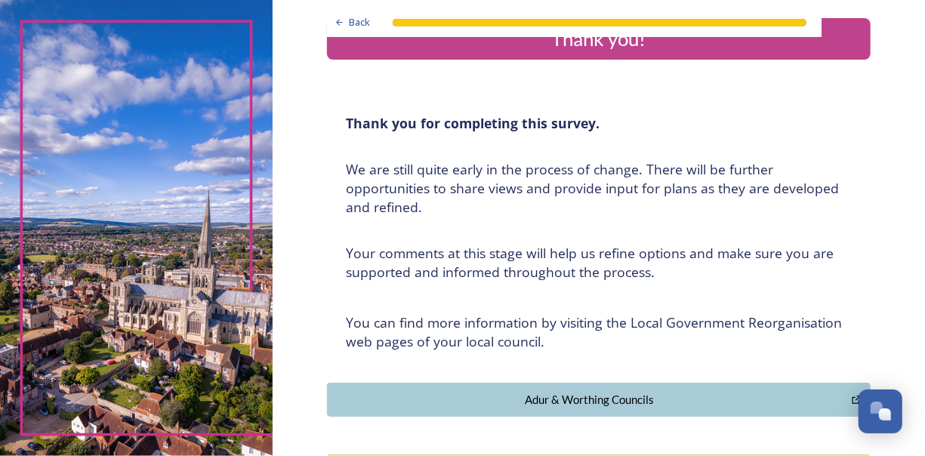
scroll to position [0, 0]
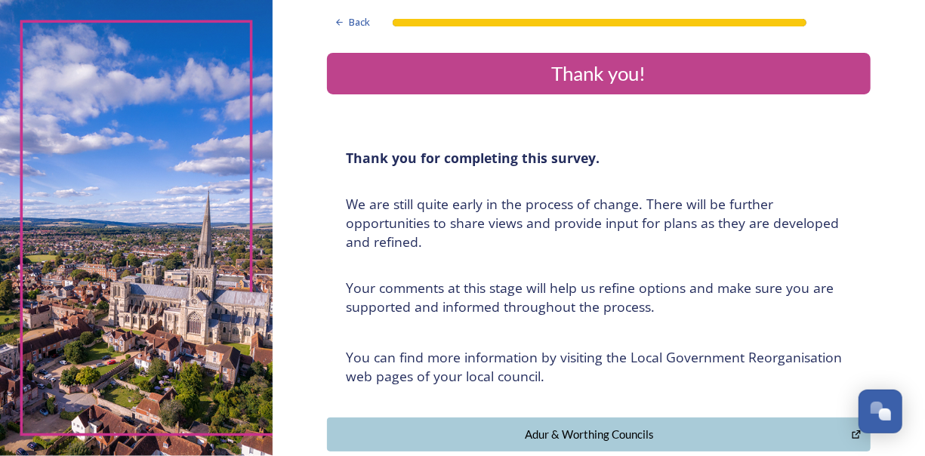
click at [740, 72] on div "Thank you!" at bounding box center [599, 73] width 532 height 29
